Goal: Task Accomplishment & Management: Use online tool/utility

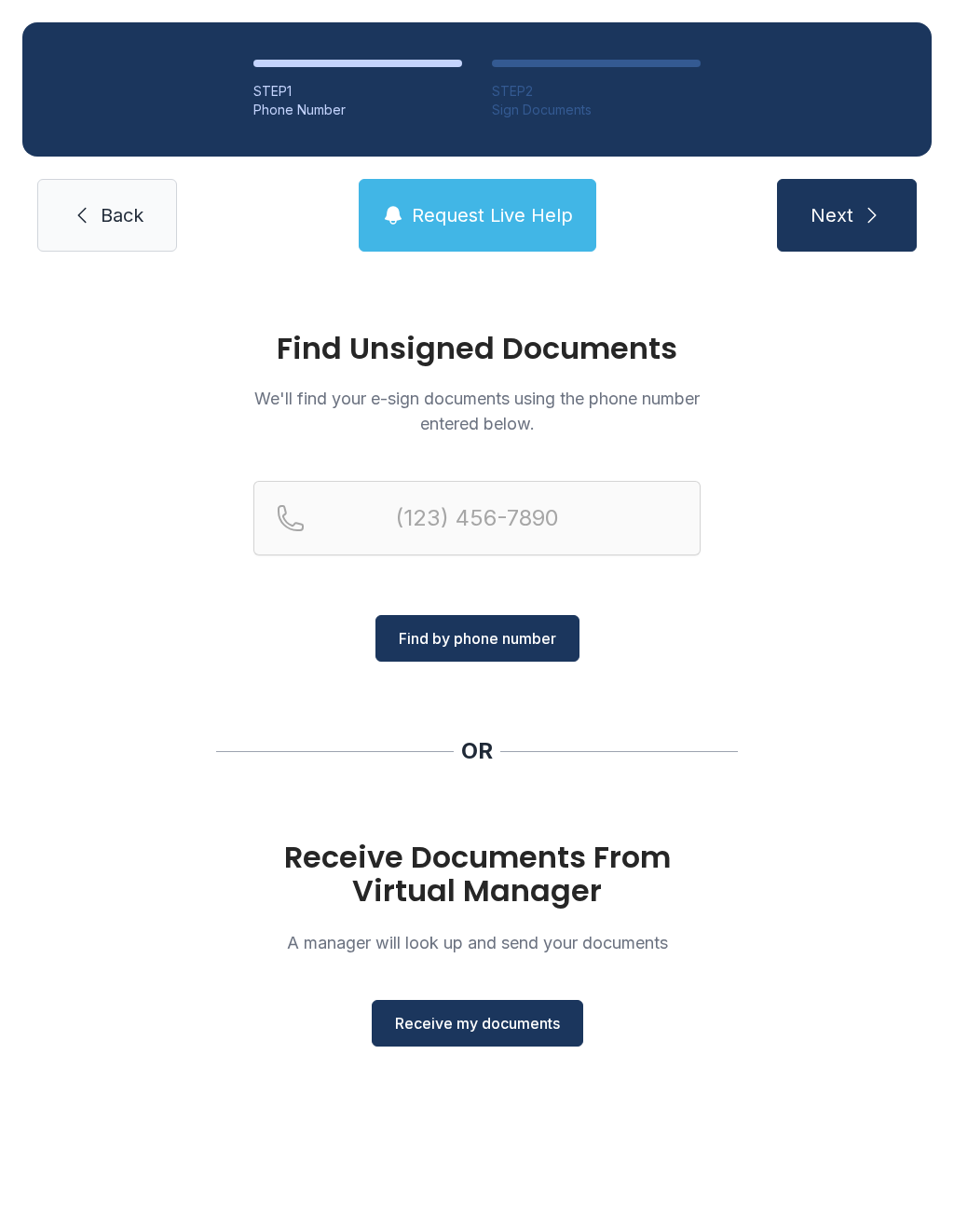
click at [114, 217] on span "Back" at bounding box center [122, 215] width 43 height 26
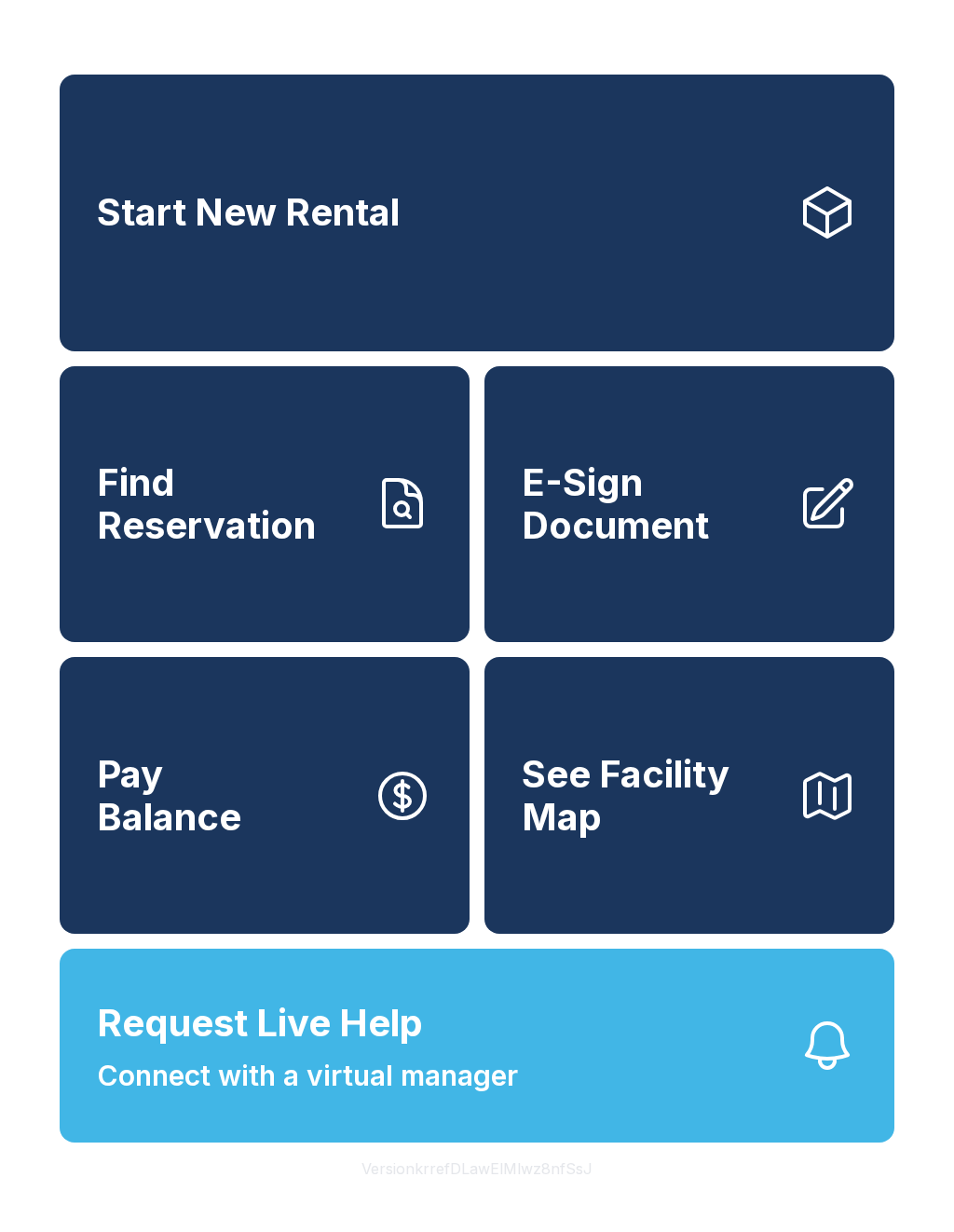
click at [633, 546] on span "E-Sign Document" at bounding box center [652, 503] width 260 height 85
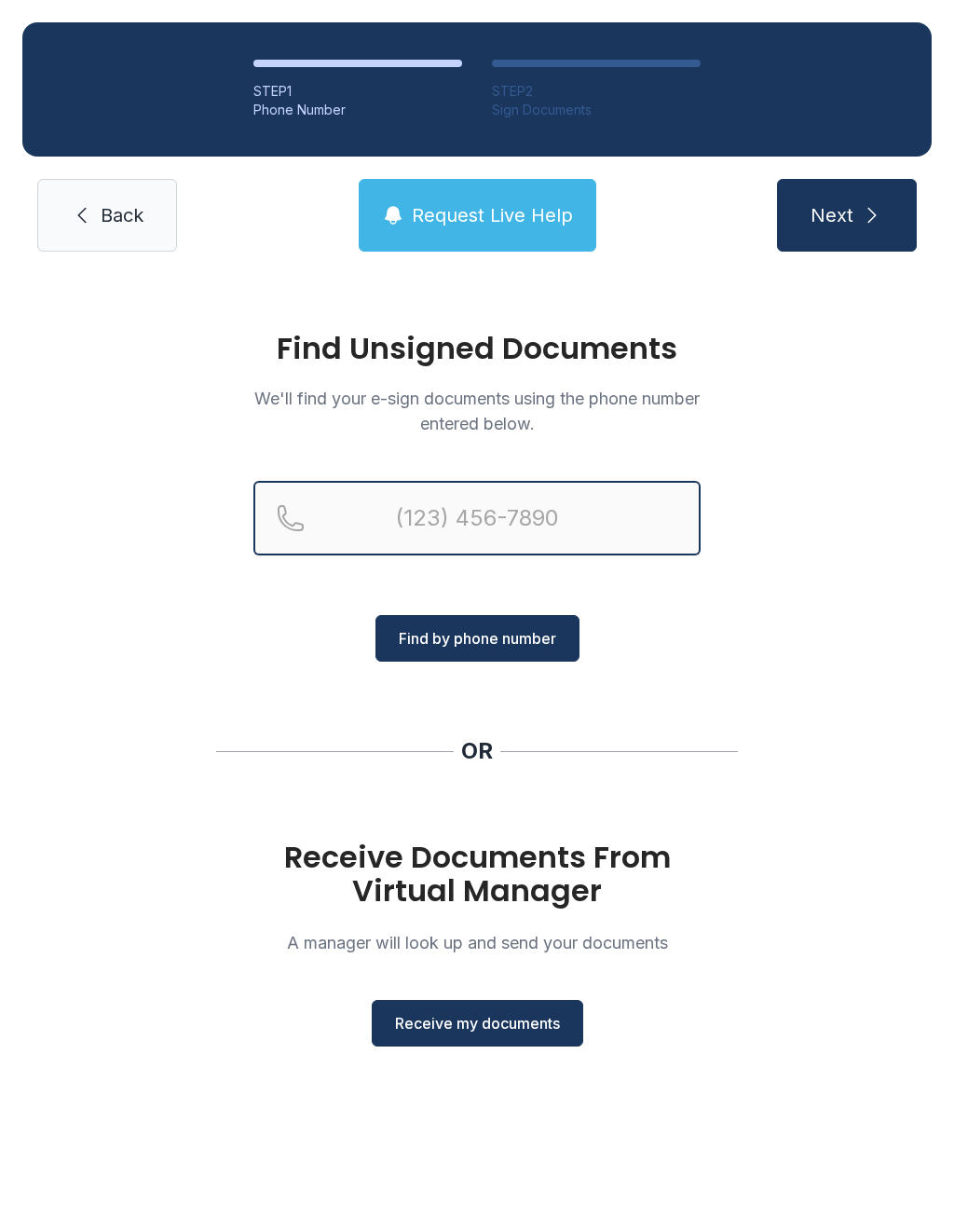
click at [594, 533] on input "Reservation phone number" at bounding box center [477, 518] width 447 height 74
type input "[PHONE_NUMBER]"
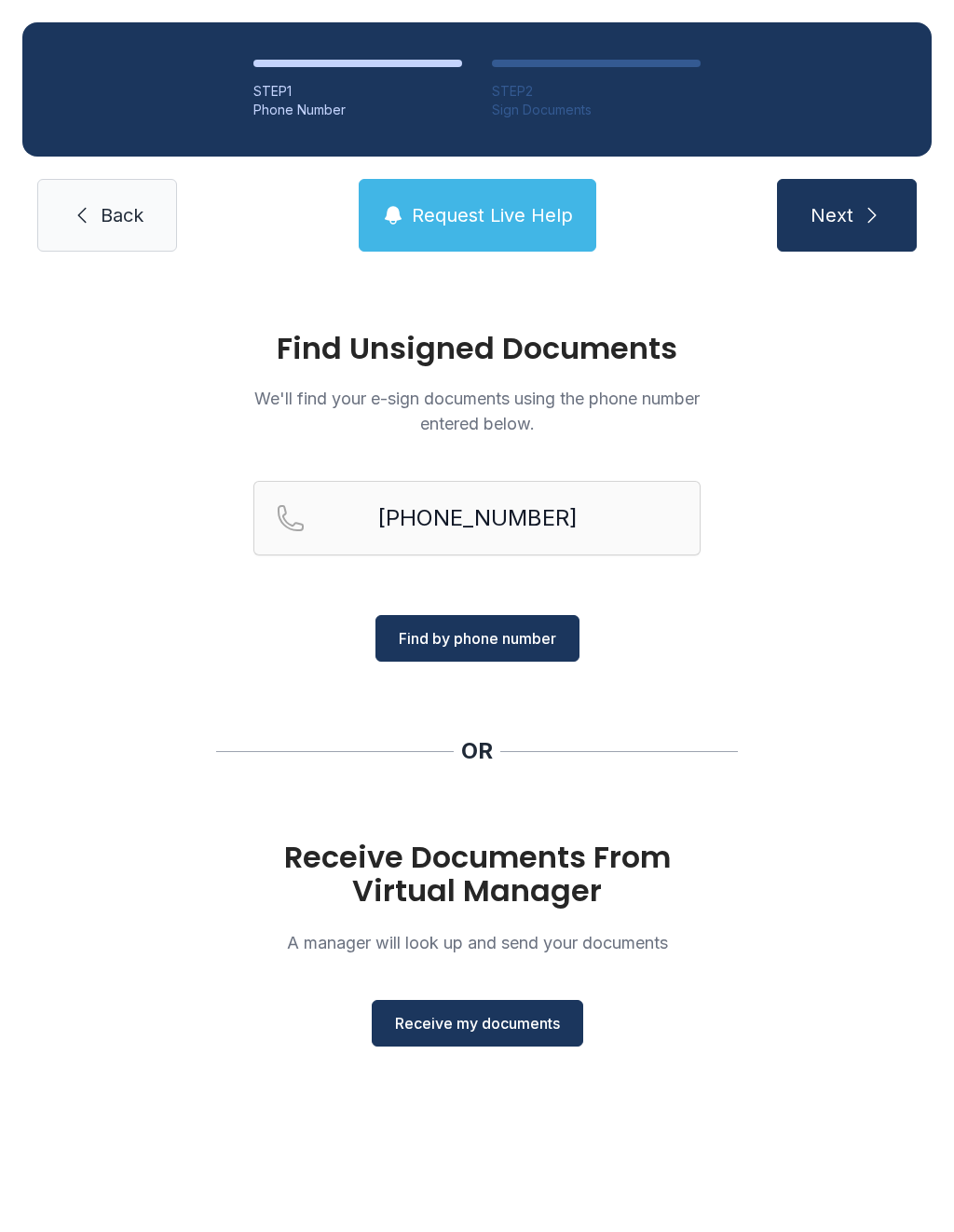
click at [542, 642] on span "Find by phone number" at bounding box center [477, 638] width 157 height 22
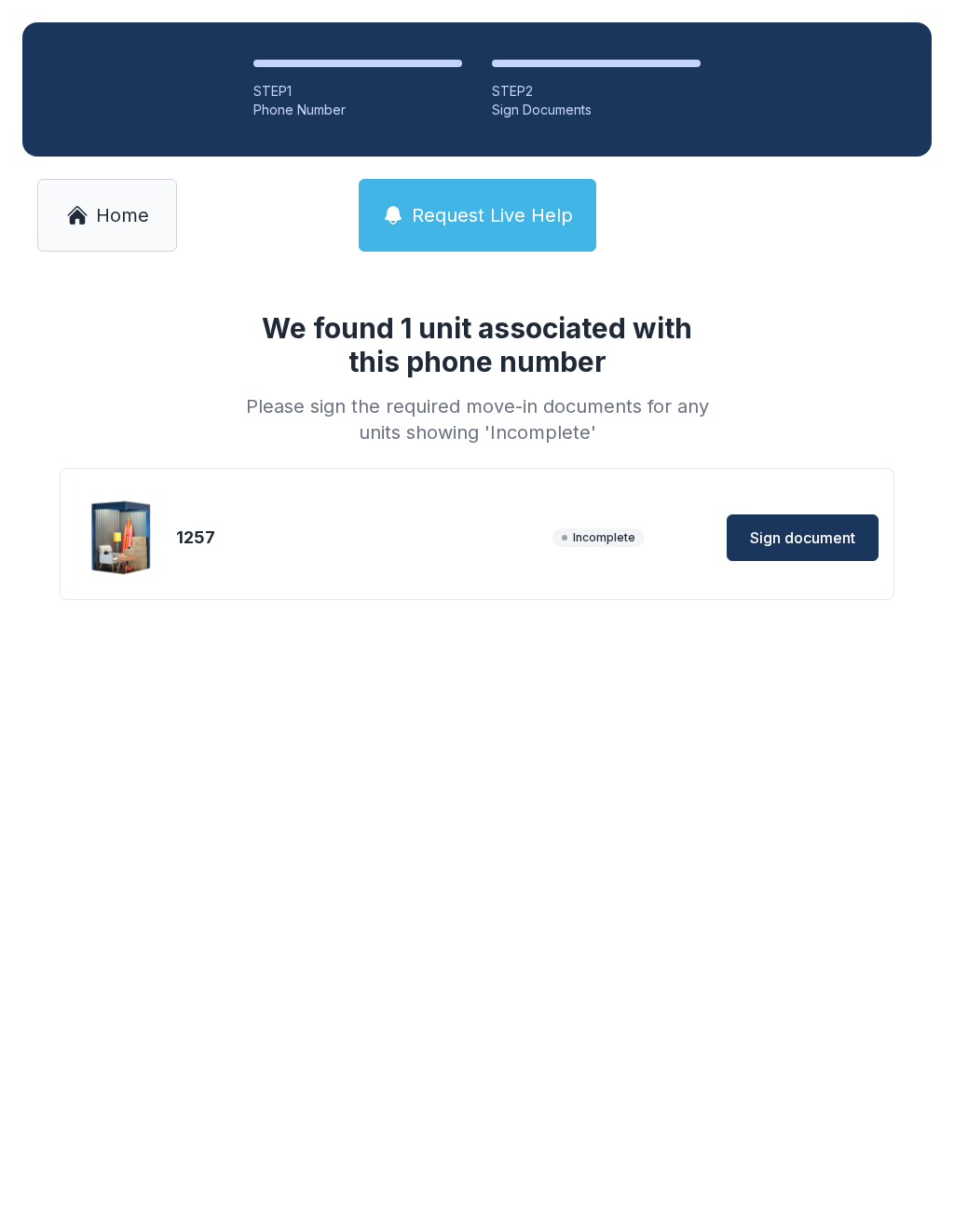
click at [838, 552] on button "Sign document" at bounding box center [803, 537] width 152 height 47
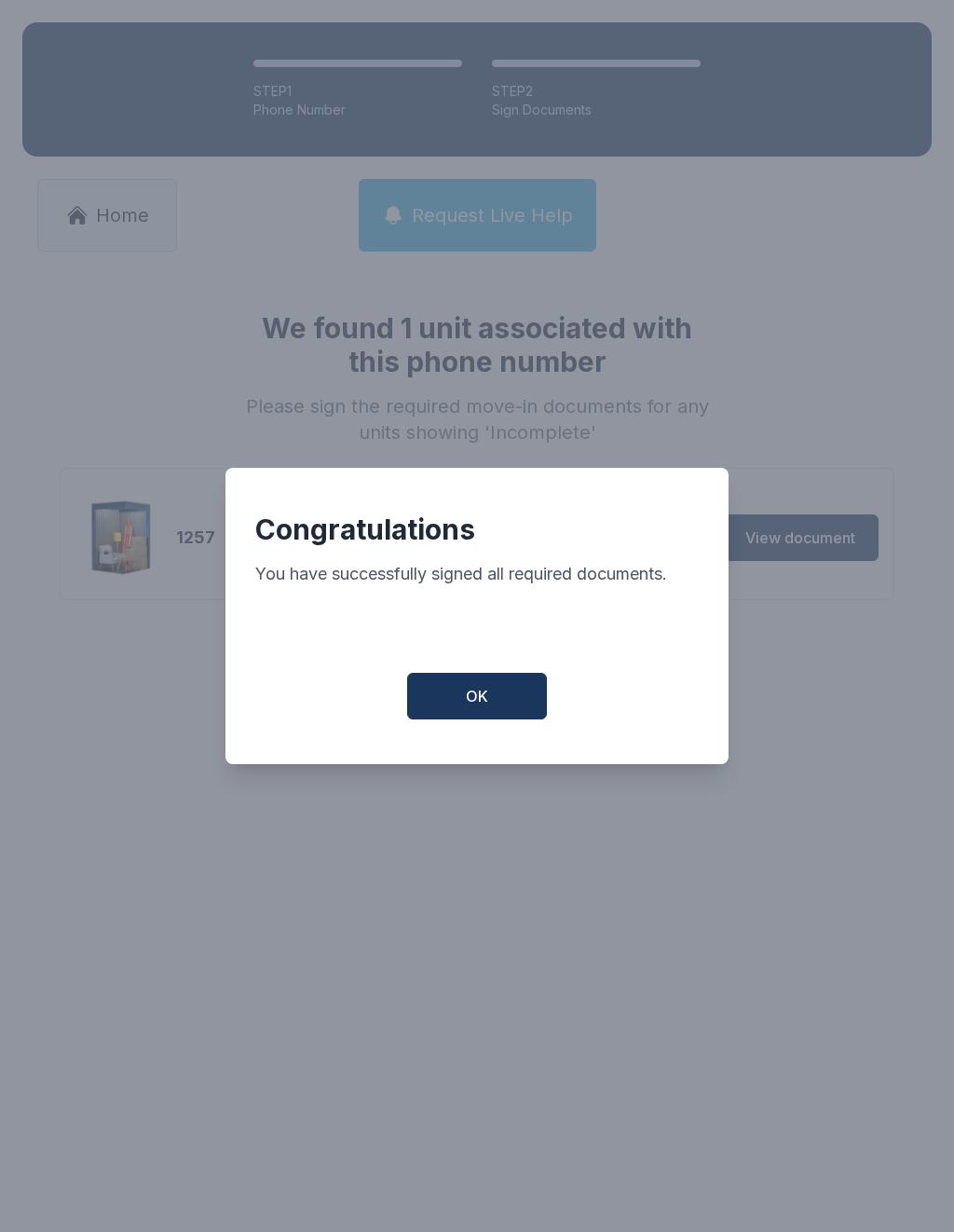
click at [455, 694] on button "OK" at bounding box center [476, 696] width 139 height 47
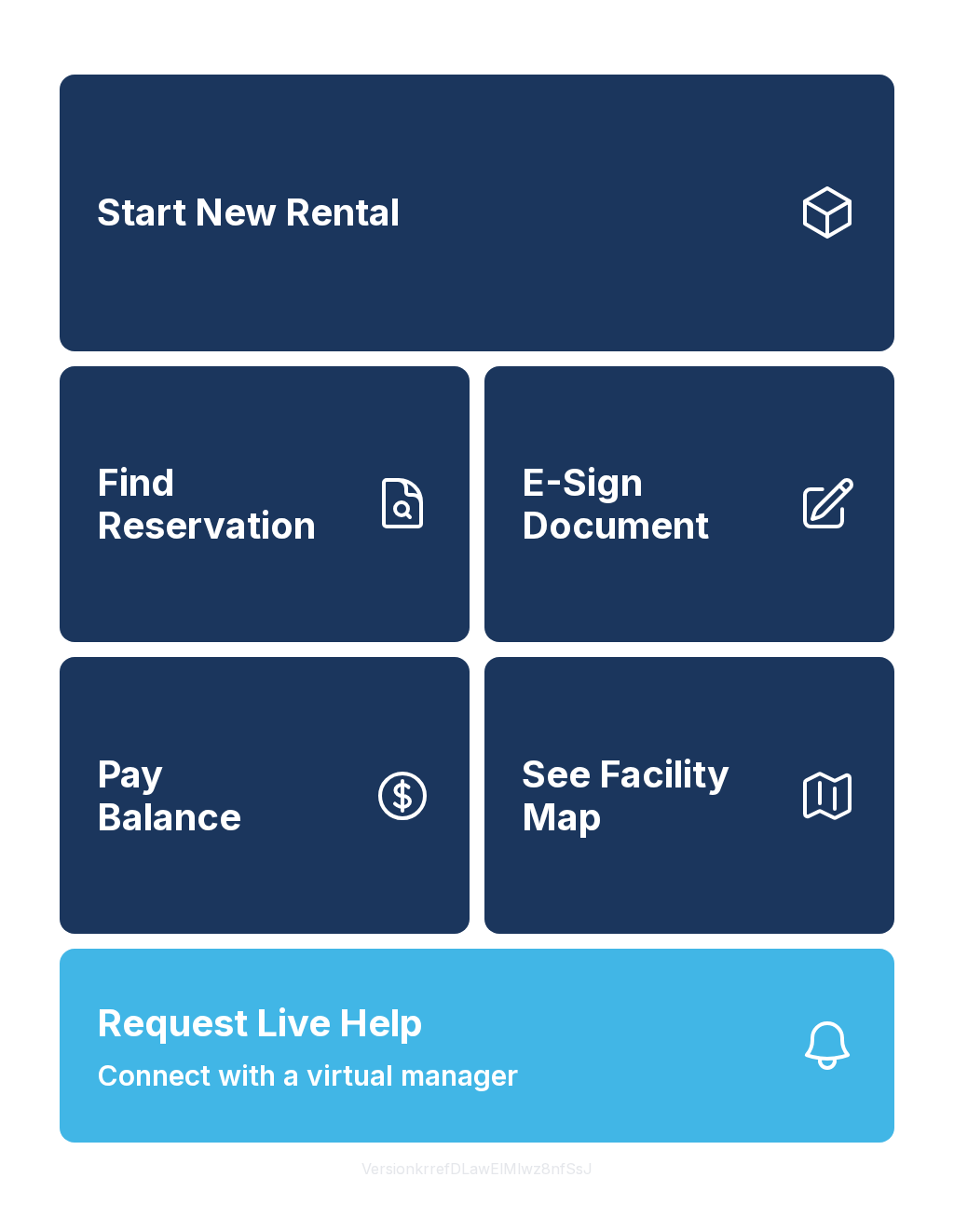
click at [651, 838] on span "See Facility Map" at bounding box center [652, 795] width 260 height 85
